Goal: Check status

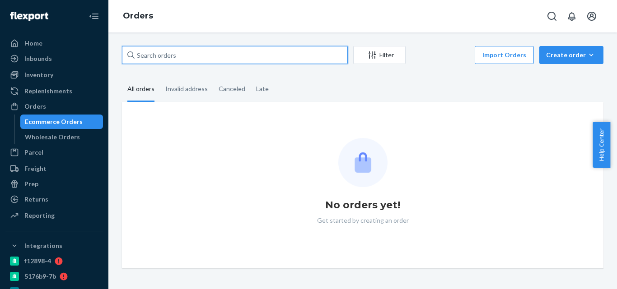
click at [180, 55] on input "text" at bounding box center [235, 55] width 226 height 18
paste input "[PERSON_NAME]"
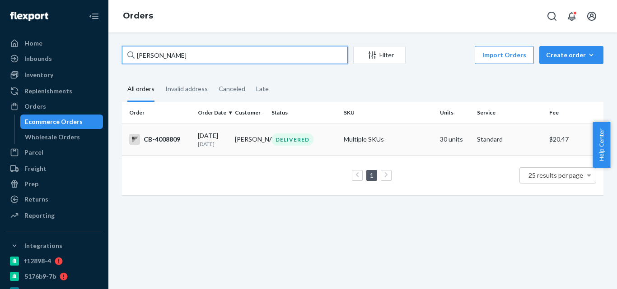
type input "[PERSON_NAME]"
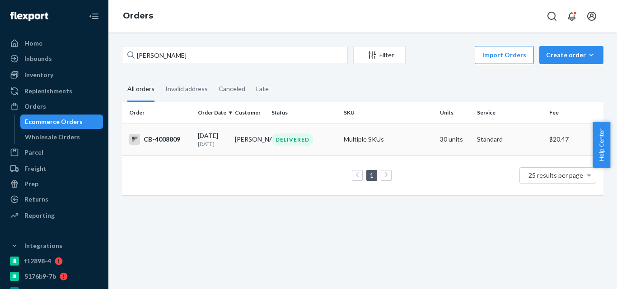
click at [227, 140] on div "[DATE] [DATE]" at bounding box center [213, 139] width 30 height 17
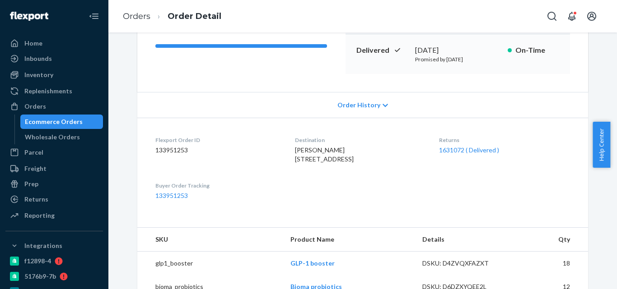
scroll to position [135, 0]
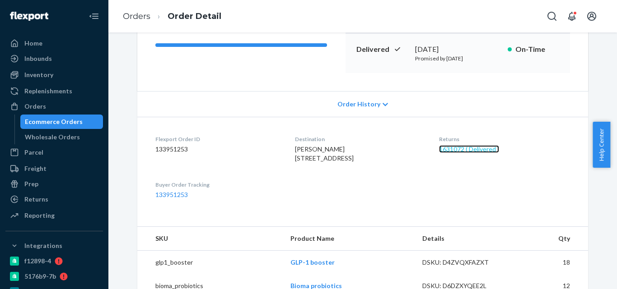
click at [444, 149] on link "1631072 ( Delivered )" at bounding box center [469, 149] width 60 height 8
